Goal: Information Seeking & Learning: Learn about a topic

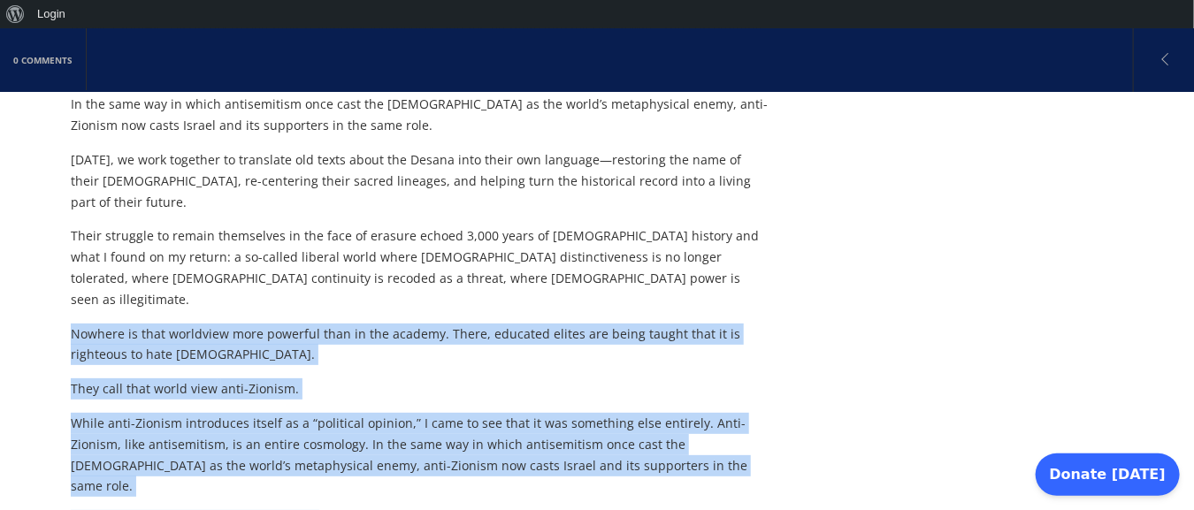
scroll to position [1577, 0]
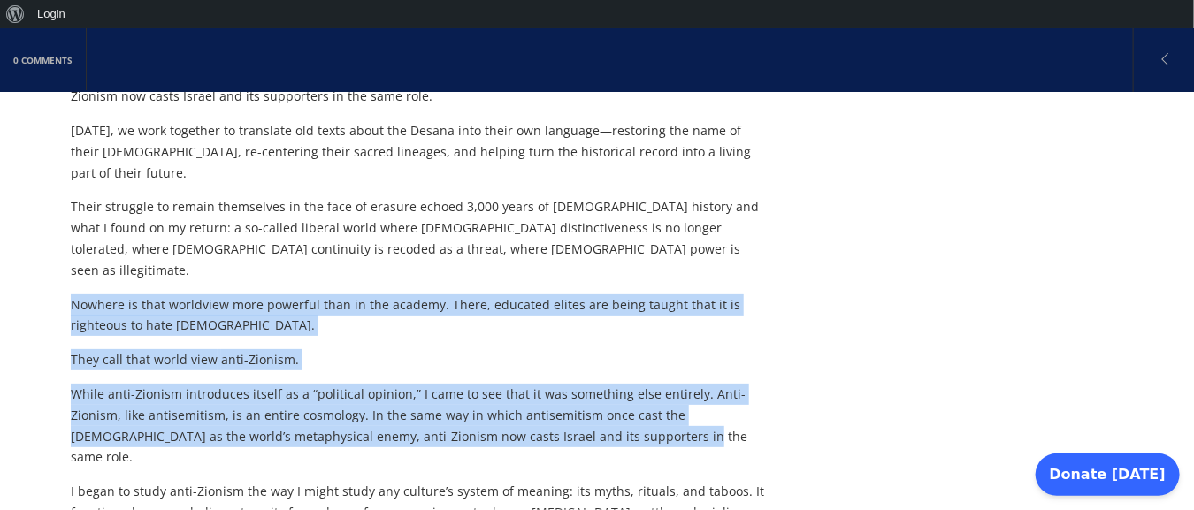
drag, startPoint x: 72, startPoint y: 249, endPoint x: 619, endPoint y: 265, distance: 547.7
copy div "Nowhere is that worldview more powerful than in the academy. There, educated el…"
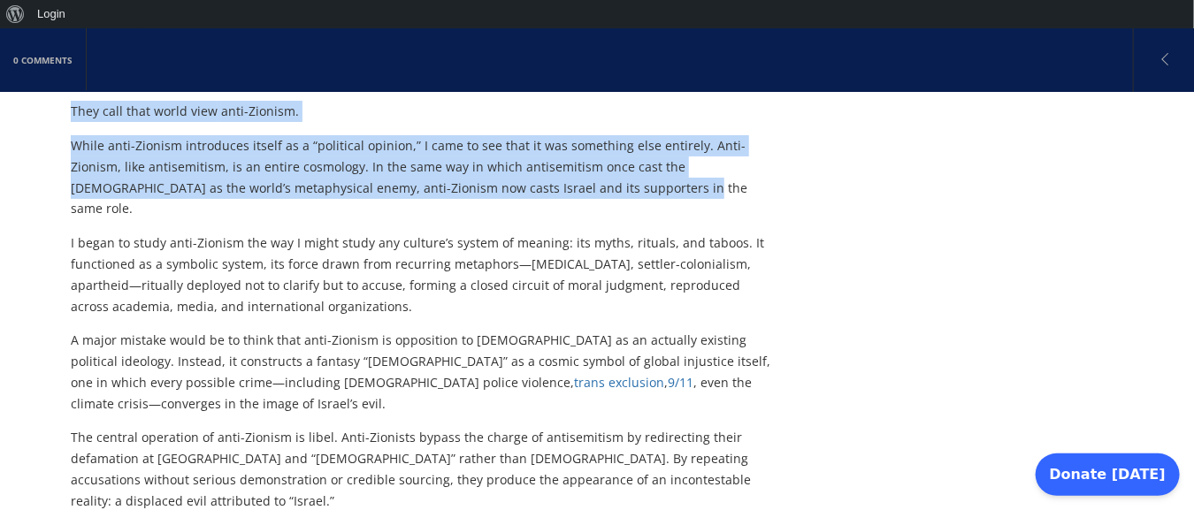
scroll to position [1828, 0]
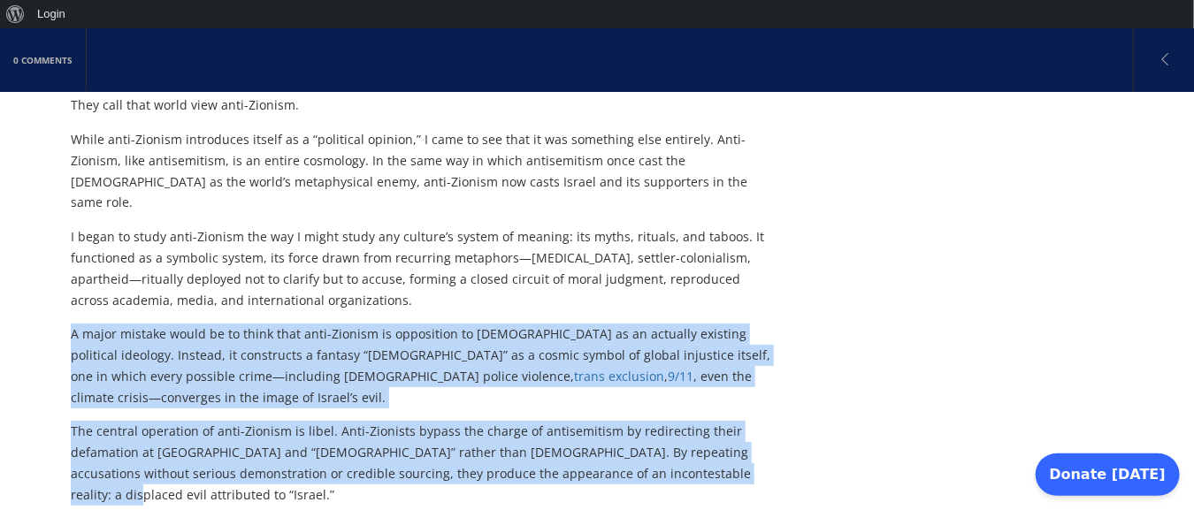
drag, startPoint x: 72, startPoint y: 145, endPoint x: 713, endPoint y: 259, distance: 651.3
copy div "A major mistake would be to think that anti-Zionism is opposition to Zionism as…"
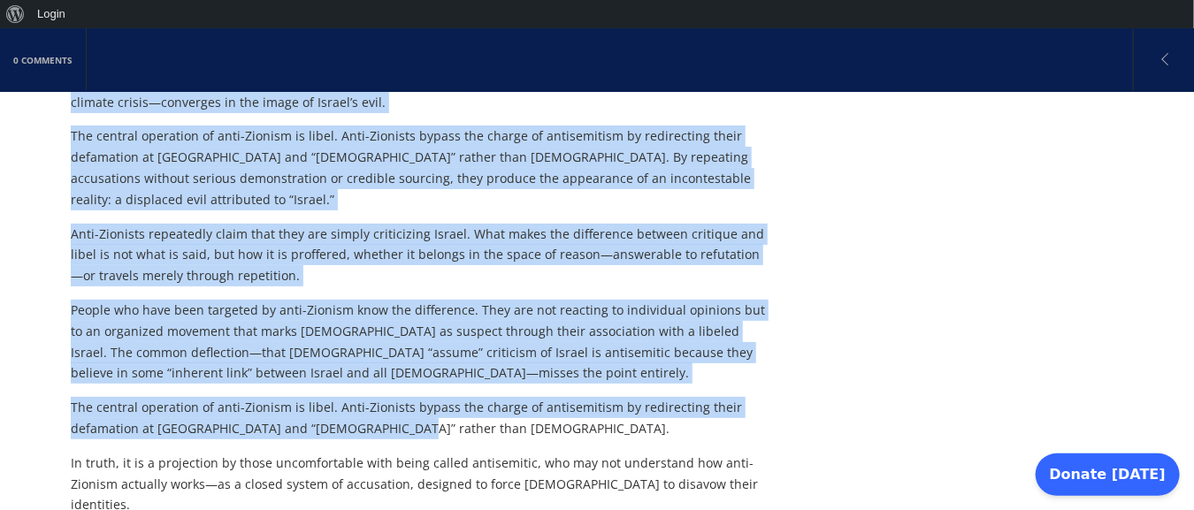
scroll to position [2142, 0]
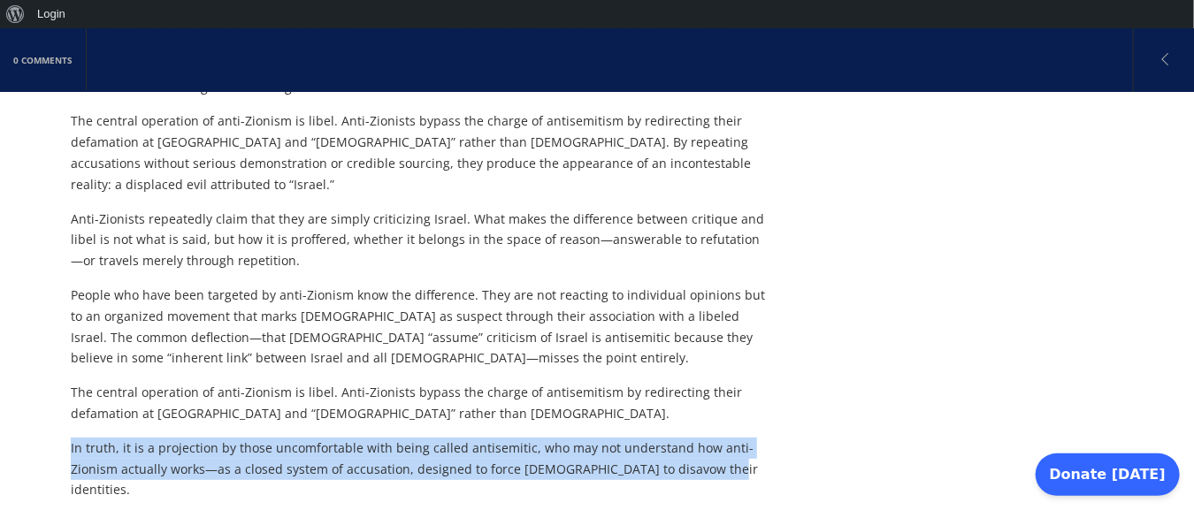
drag, startPoint x: 70, startPoint y: 218, endPoint x: 777, endPoint y: 248, distance: 707.3
copy p "In truth, it is a projection by those uncomfortable with being called antisemit…"
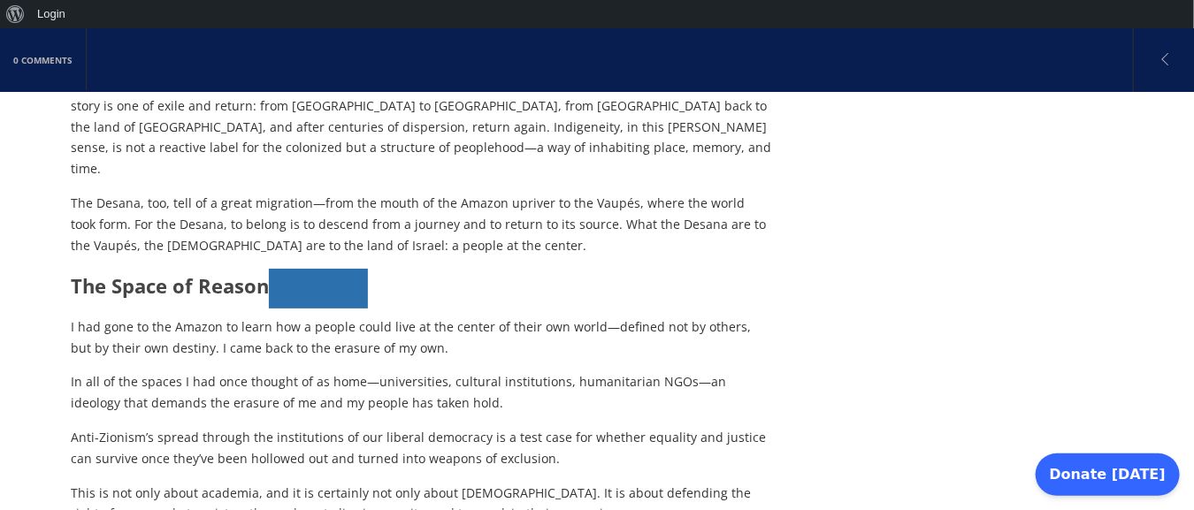
scroll to position [5012, 0]
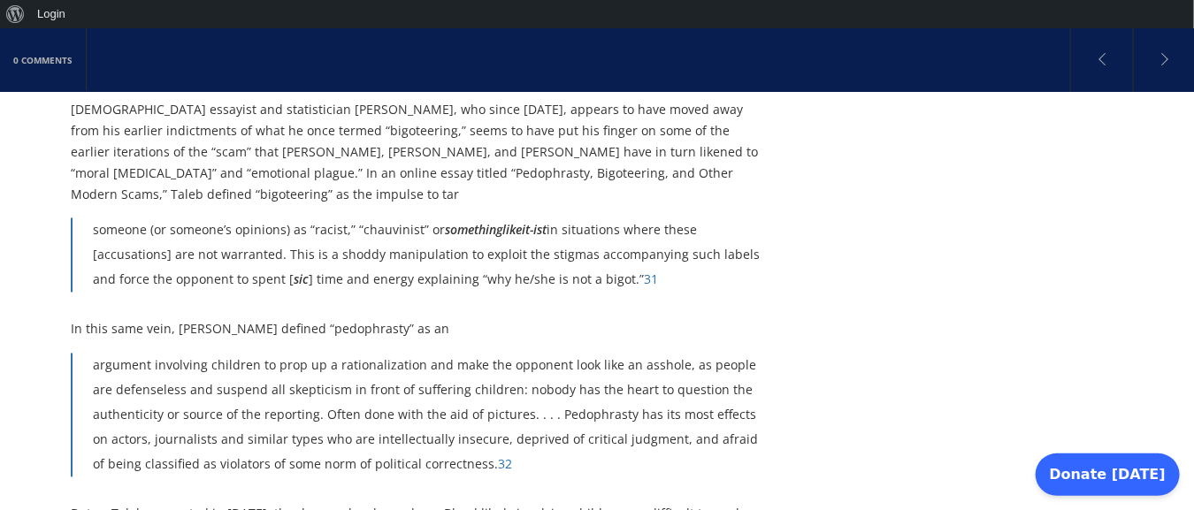
scroll to position [4124, 0]
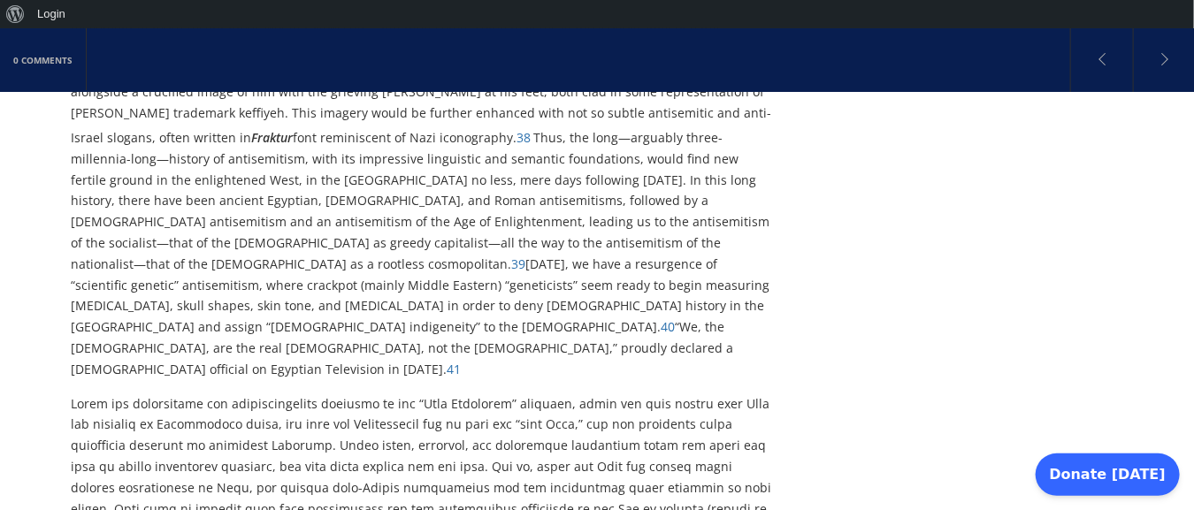
scroll to position [5406, 0]
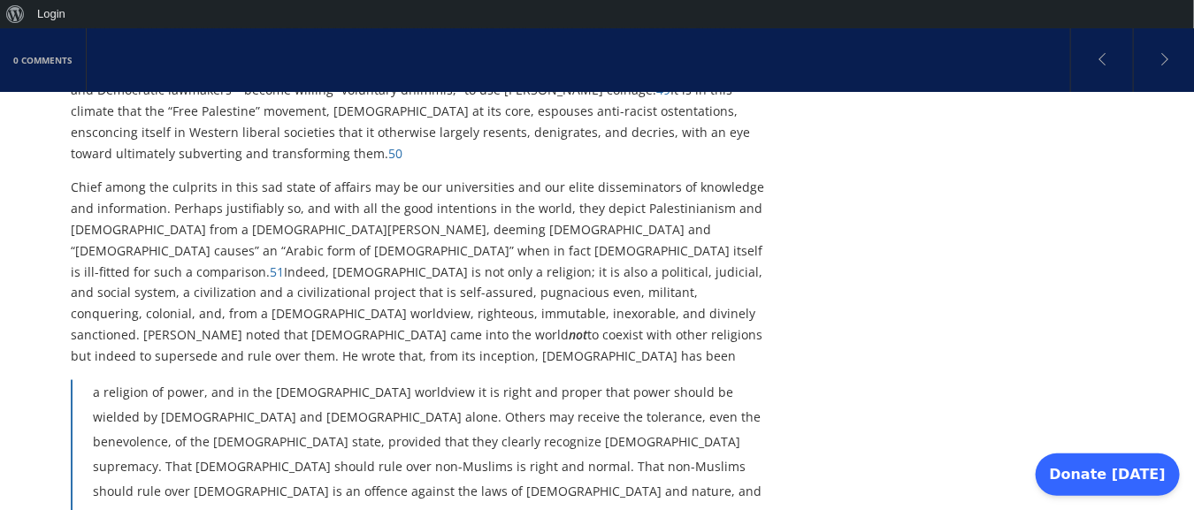
scroll to position [6436, 0]
